Goal: Task Accomplishment & Management: Use online tool/utility

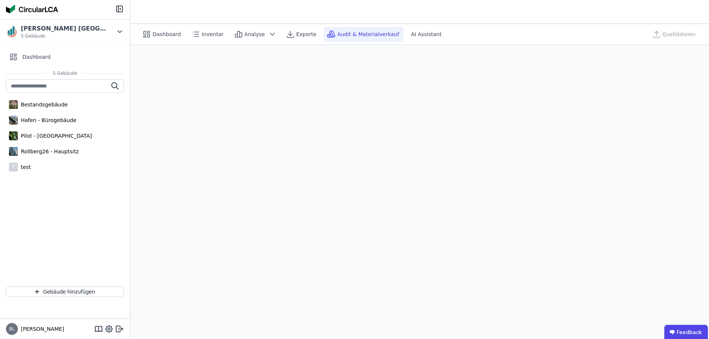
click at [461, 20] on header at bounding box center [419, 12] width 579 height 24
click at [84, 29] on div "[PERSON_NAME] Germany 5 Gebäude" at bounding box center [59, 31] width 107 height 15
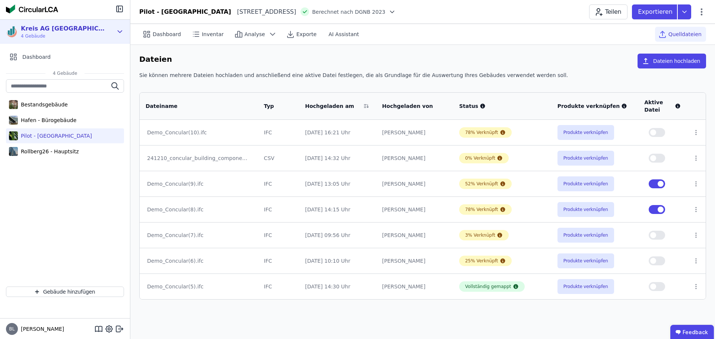
click at [60, 30] on div "Kreis AG [GEOGRAPHIC_DATA]" at bounding box center [64, 28] width 86 height 9
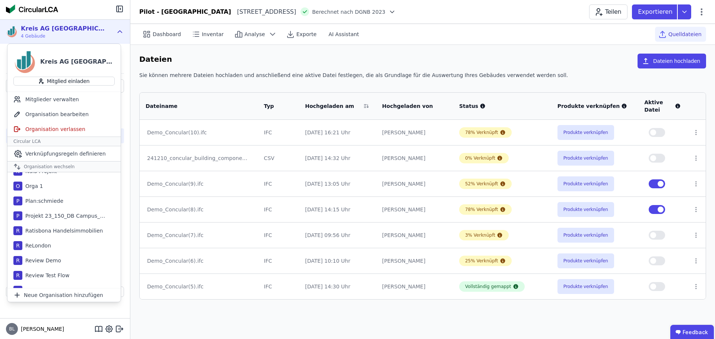
scroll to position [447, 0]
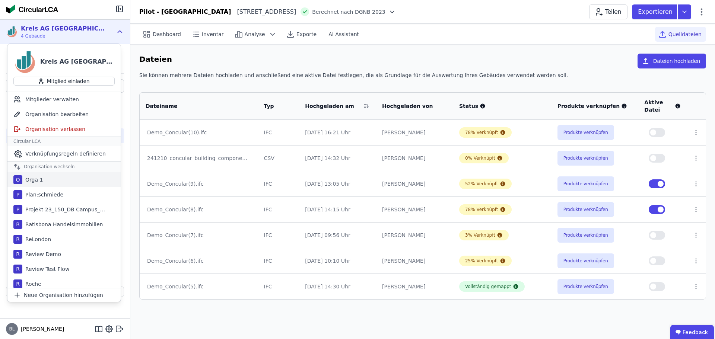
click at [41, 179] on div "Orga 1" at bounding box center [32, 179] width 20 height 7
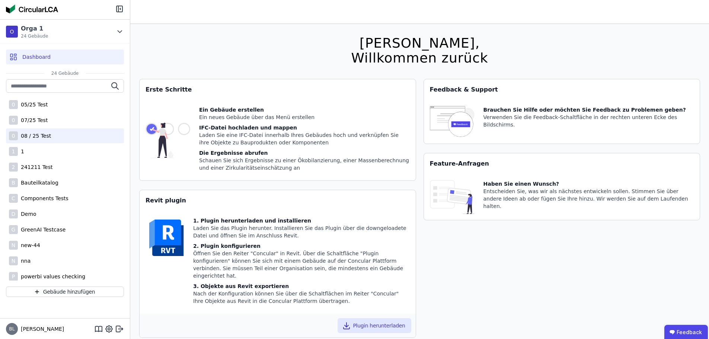
click at [38, 134] on div "08 / 25 Test" at bounding box center [34, 135] width 33 height 7
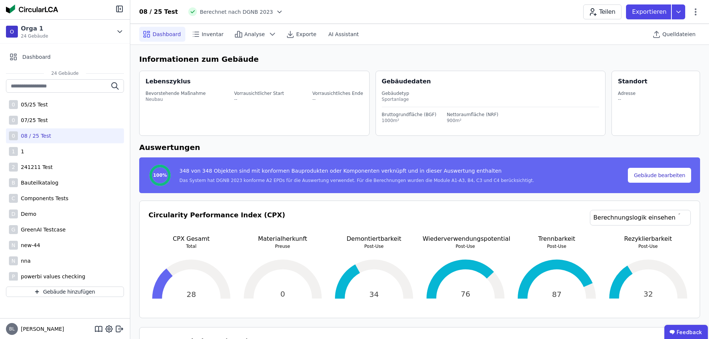
click at [700, 10] on div "08 / 25 Test Berechnet nach DGNB 2023 Teilen Exportieren" at bounding box center [419, 11] width 579 height 15
click at [699, 10] on icon at bounding box center [695, 11] width 9 height 9
click at [666, 57] on span "Energie im Betrieb (B6)" at bounding box center [664, 60] width 60 height 15
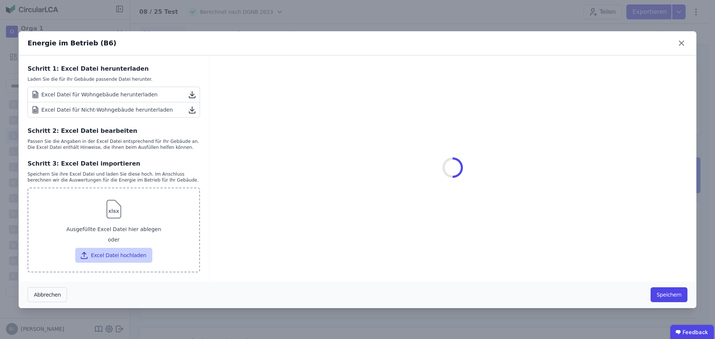
click at [111, 256] on button "Excel Datei hochladen" at bounding box center [113, 255] width 77 height 15
type input "**********"
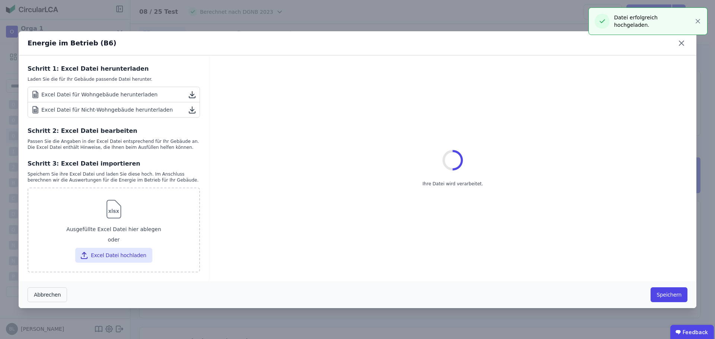
click at [698, 20] on div "Energie im Betrieb (B6) Schritt 1: Excel Datei herunterladen Laden Sie die für …" at bounding box center [357, 169] width 715 height 339
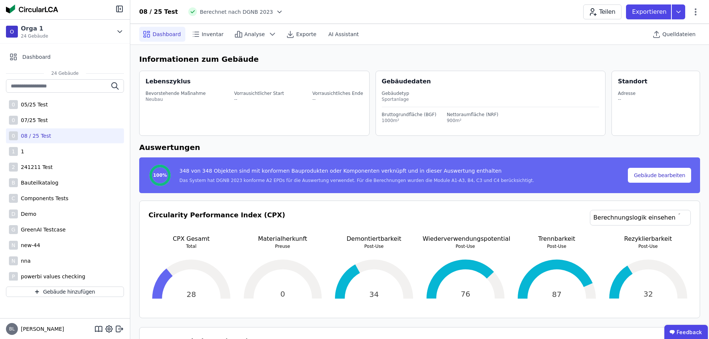
click at [690, 21] on header "08 / 25 Test Berechnet nach DGNB 2023 Teilen Exportieren" at bounding box center [419, 12] width 579 height 24
click at [702, 9] on div "08 / 25 Test Berechnet nach DGNB 2023 Teilen Exportieren" at bounding box center [419, 11] width 579 height 15
click at [696, 9] on icon at bounding box center [696, 11] width 2 height 7
click at [672, 55] on span "Energie im Betrieb (B6)" at bounding box center [664, 60] width 60 height 15
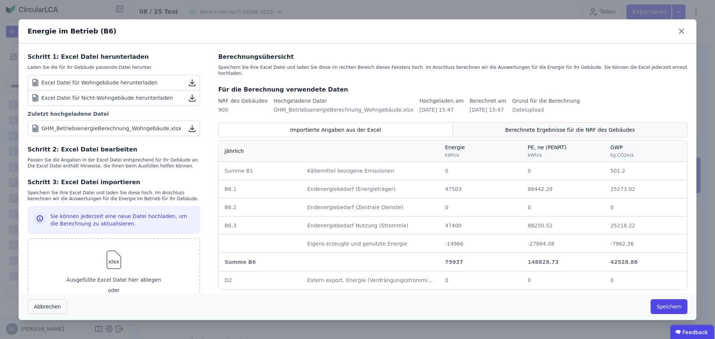
click at [544, 126] on span "Berechnete Ergebnisse für die NRF des Gebäudes" at bounding box center [570, 129] width 130 height 7
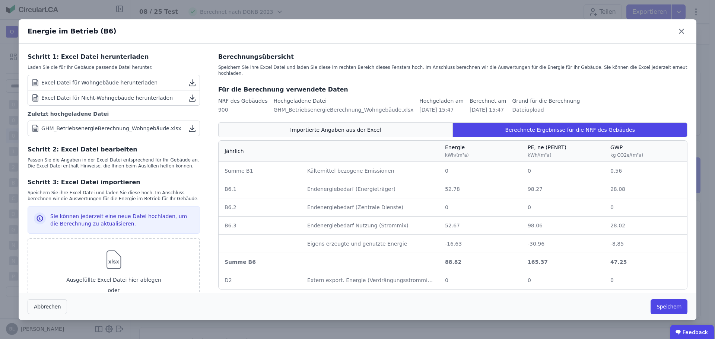
click at [354, 126] on span "Importierte Angaben aus der Excel" at bounding box center [335, 129] width 91 height 7
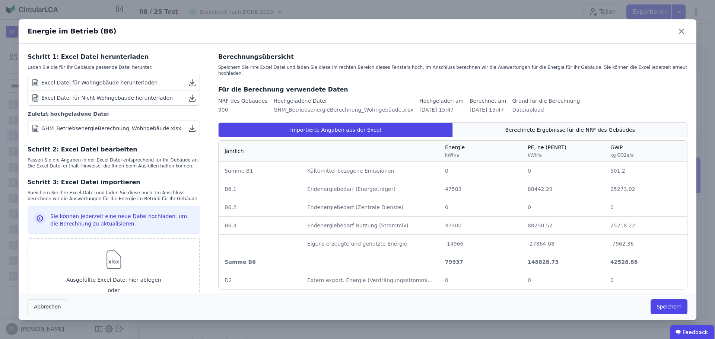
click at [530, 126] on span "Berechnete Ergebnisse für die NRF des Gebäudes" at bounding box center [570, 129] width 130 height 7
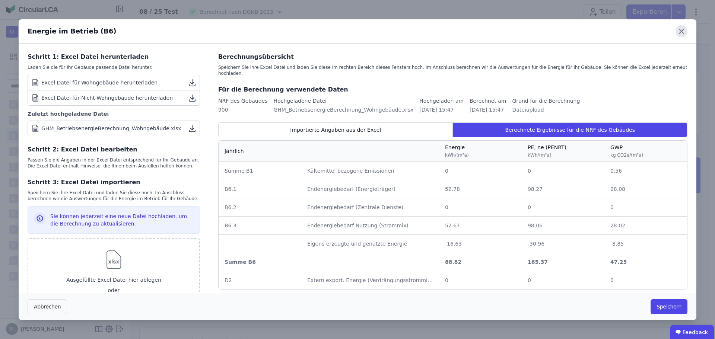
click at [682, 31] on icon at bounding box center [681, 31] width 4 height 4
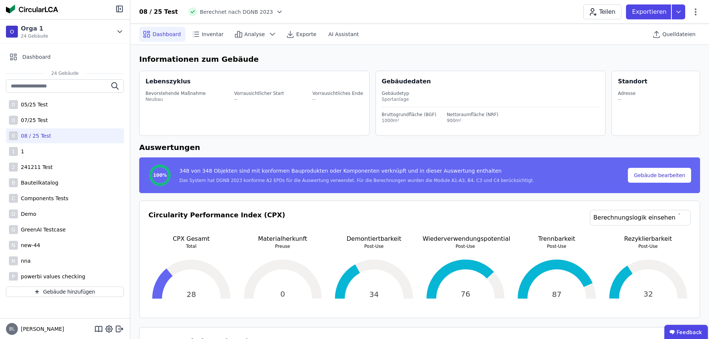
drag, startPoint x: 406, startPoint y: 25, endPoint x: 406, endPoint y: 17, distance: 8.2
click at [406, 25] on div "Dashboard Inventar Analyse Exporte AI Assistant Quelldateien" at bounding box center [419, 34] width 561 height 20
click at [408, 13] on div "08 / 25 Test Berechnet nach DGNB 2023 Teilen Exportieren" at bounding box center [419, 11] width 579 height 15
click at [465, 7] on div "08 / 25 Test Berechnet nach DGNB 2023 Teilen Exportieren" at bounding box center [419, 11] width 579 height 15
click at [696, 15] on icon at bounding box center [696, 11] width 2 height 7
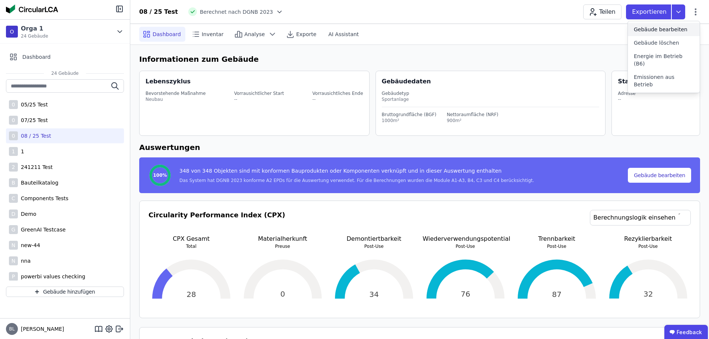
click at [692, 32] on span "Quelldateien" at bounding box center [679, 34] width 33 height 7
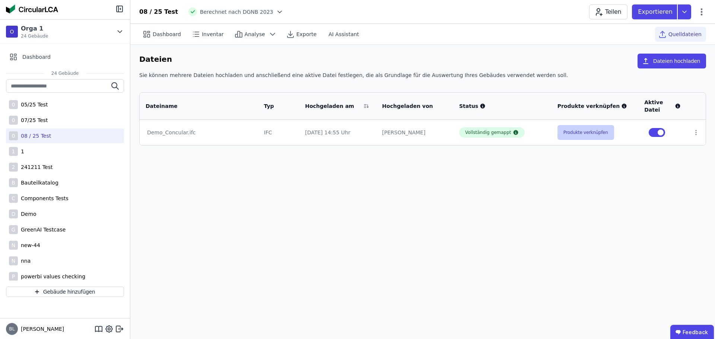
click at [578, 128] on button "Produkte verknüpfen" at bounding box center [585, 132] width 57 height 15
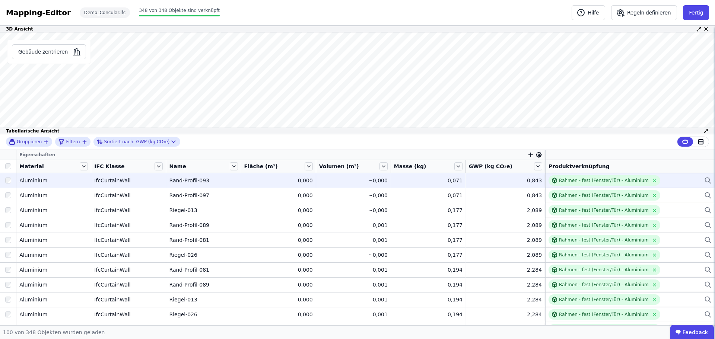
click at [677, 181] on div "Rahmen - fest (Fenster/Tür) - Aluminium" at bounding box center [629, 180] width 163 height 10
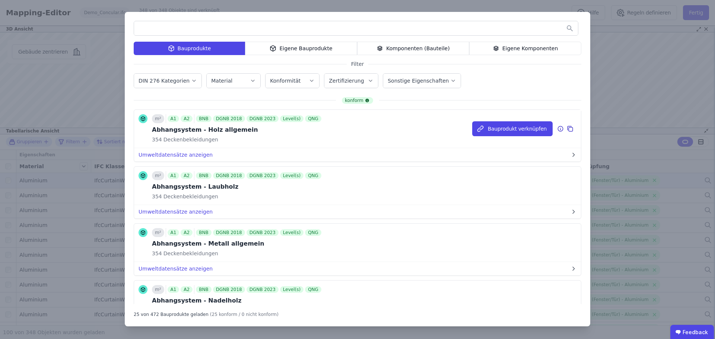
click at [567, 129] on icon at bounding box center [570, 128] width 7 height 9
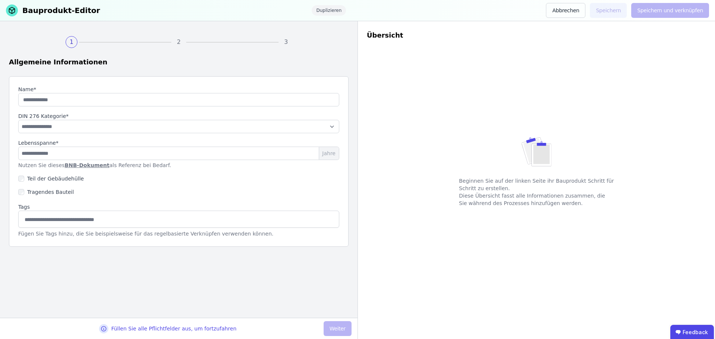
type input "**********"
select select "**********"
type input "**"
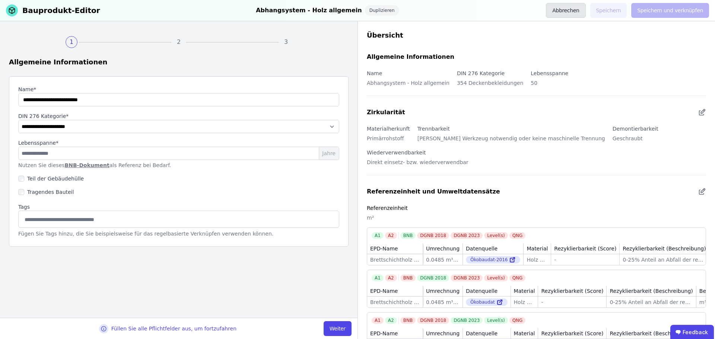
click at [572, 7] on button "Abbrechen" at bounding box center [565, 10] width 39 height 15
